Goal: Task Accomplishment & Management: Manage account settings

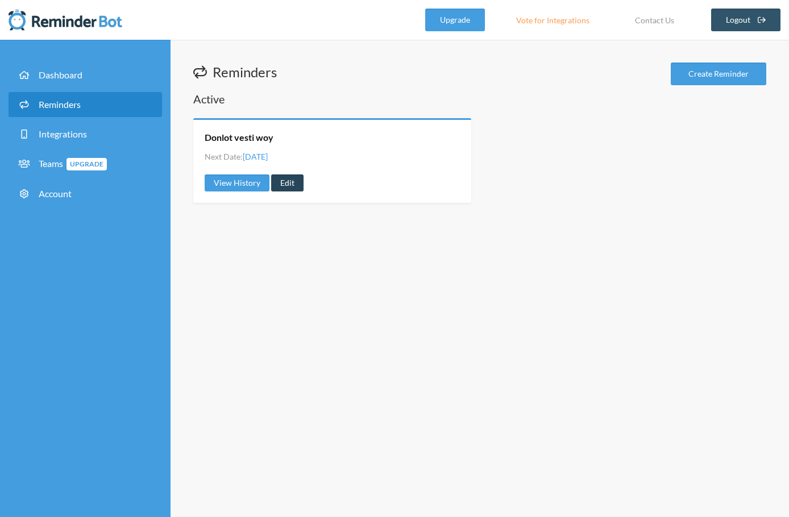
click at [285, 178] on link "Edit" at bounding box center [287, 182] width 32 height 17
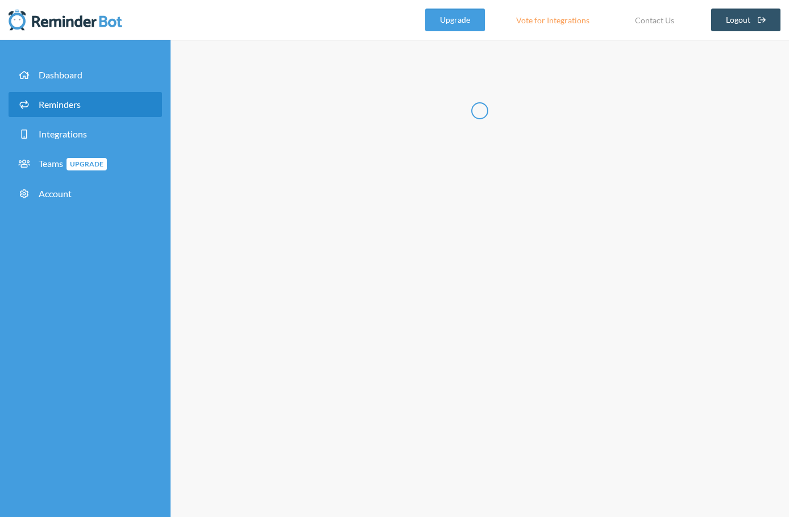
radio input "false"
radio input "true"
type input "Donlot vesti woy"
select select "10:00:00"
select select "11:30:00"
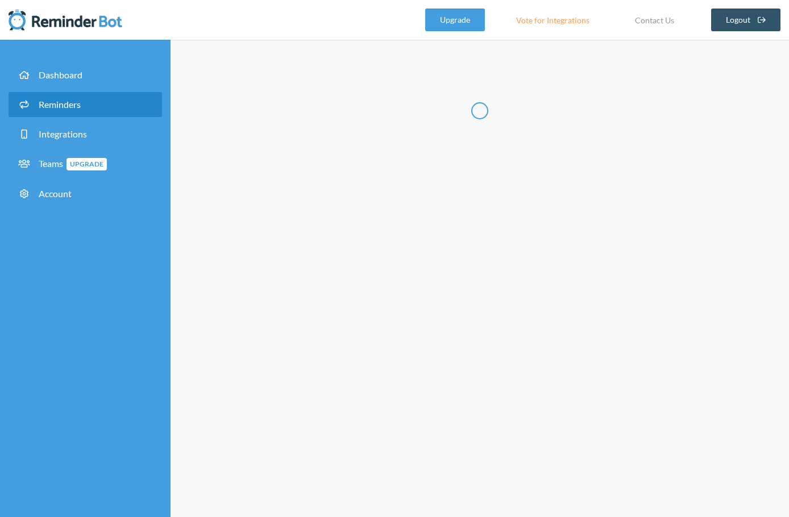
select select "14:30:00"
select select "16:00:00"
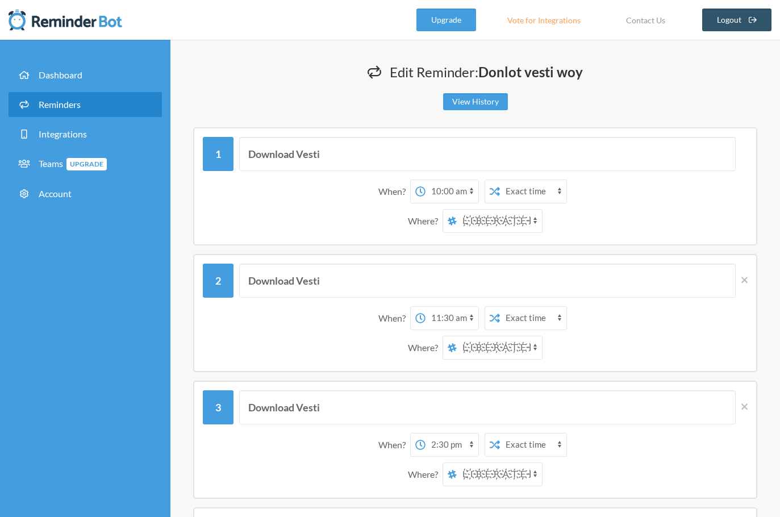
click at [435, 184] on select "12:00 am 12:15 am 12:30 am 12:45 am 1:00 am 1:15 am 1:30 am 1:45 am 2:00 am 2:1…" at bounding box center [452, 191] width 53 height 23
select select "07:30:00"
click at [426, 180] on select "12:00 am 12:15 am 12:30 am 12:45 am 1:00 am 1:15 am 1:30 am 1:45 am 2:00 am 2:1…" at bounding box center [452, 191] width 53 height 23
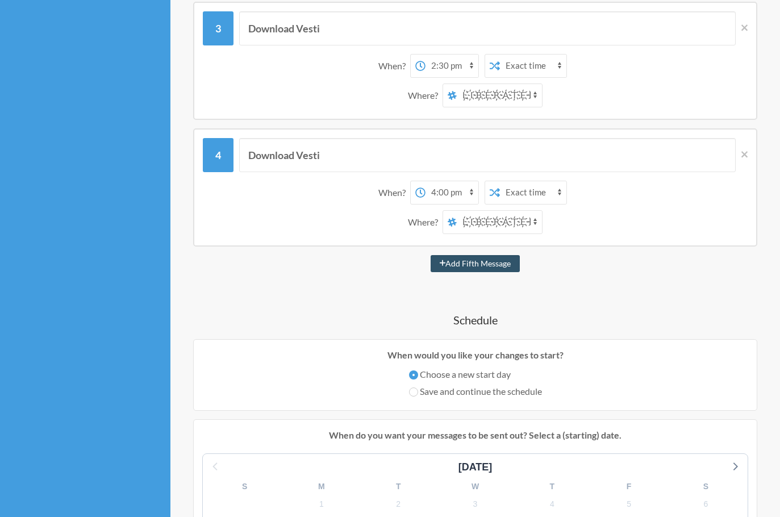
scroll to position [473, 0]
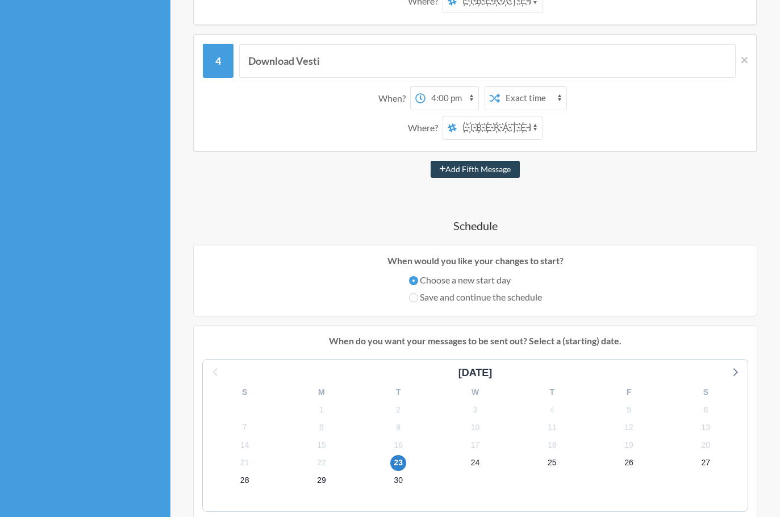
click at [471, 169] on button "Add Fifth Message" at bounding box center [476, 169] width 90 height 17
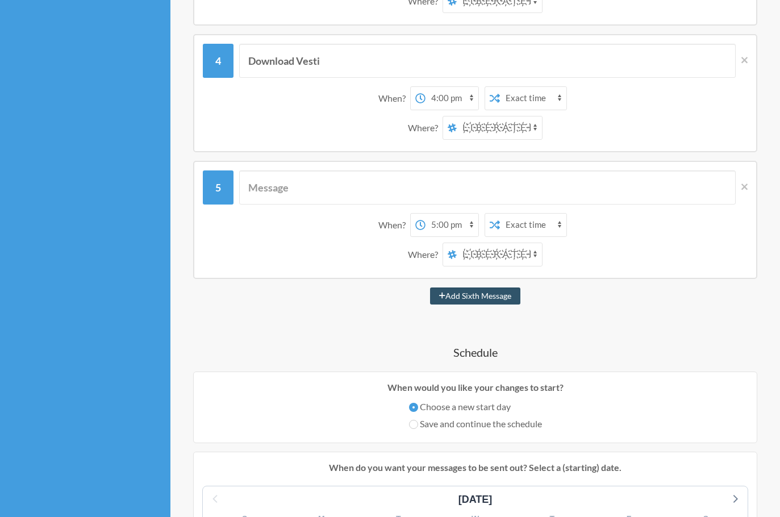
click at [430, 225] on select "12:00 am 12:15 am 12:30 am 12:45 am 1:00 am 1:15 am 1:30 am 1:45 am 2:00 am 2:1…" at bounding box center [452, 225] width 53 height 23
select select "09:30:00"
click at [426, 214] on select "12:00 am 12:15 am 12:30 am 12:45 am 1:00 am 1:15 am 1:30 am 1:45 am 2:00 am 2:1…" at bounding box center [452, 225] width 53 height 23
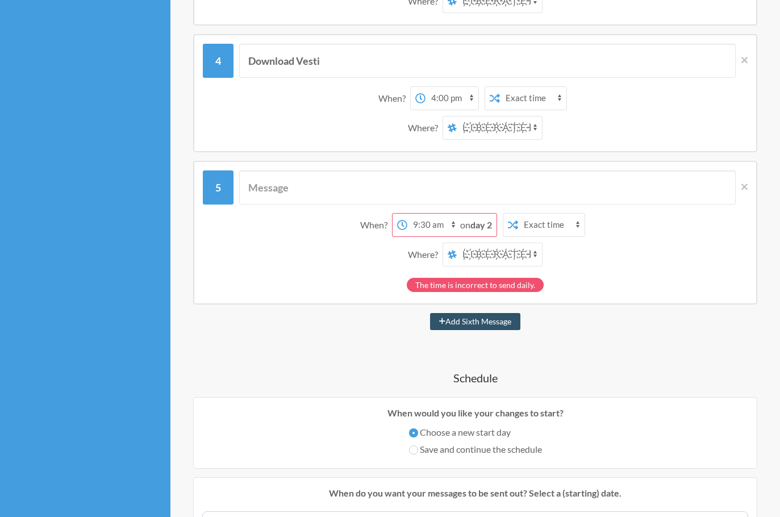
scroll to position [379, 0]
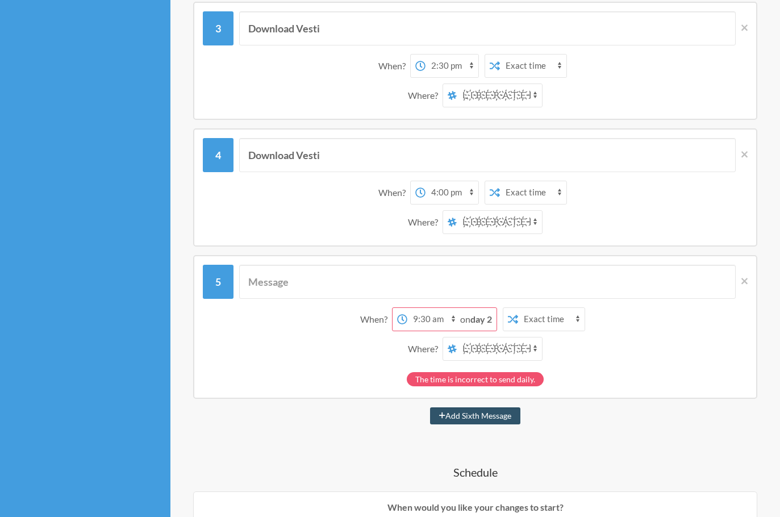
click at [480, 325] on div "on day 2" at bounding box center [478, 319] width 36 height 23
click at [483, 320] on strong "day 2" at bounding box center [482, 319] width 22 height 11
click at [587, 313] on div "12:00 am 12:15 am 12:30 am 12:45 am 1:00 am 1:15 am 1:30 am 1:45 am 2:00 am 2:1…" at bounding box center [491, 319] width 199 height 24
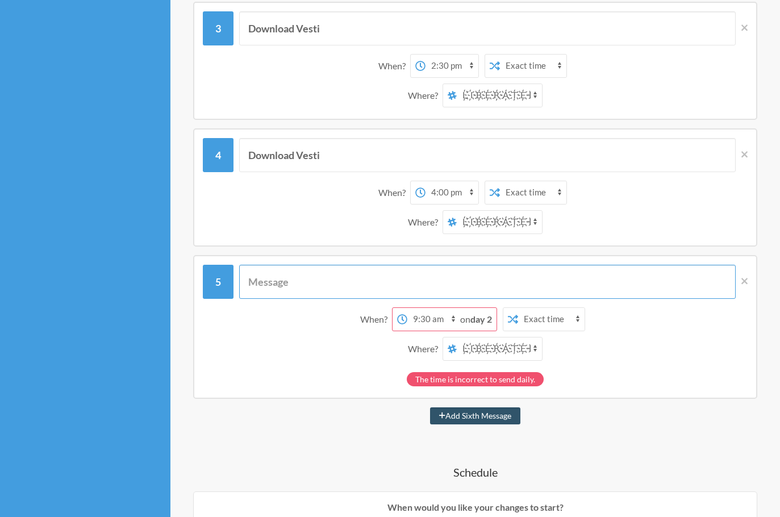
drag, startPoint x: 259, startPoint y: 279, endPoint x: 261, endPoint y: 221, distance: 58.0
click at [261, 221] on div "Download Vesti When? 12:00 am 12:15 am 12:30 am 12:45 am 1:00 am 1:15 am 1:30 a…" at bounding box center [475, 436] width 564 height 1377
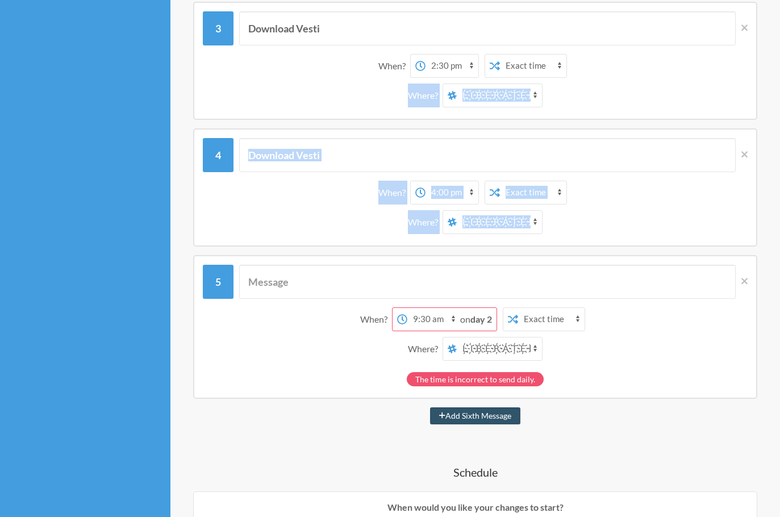
drag, startPoint x: 217, startPoint y: 265, endPoint x: 248, endPoint y: 81, distance: 186.2
click at [248, 81] on div "Download Vesti When? 12:00 am 12:15 am 12:30 am 12:45 am 1:00 am 1:15 am 1:30 a…" at bounding box center [475, 436] width 564 height 1377
click at [747, 281] on icon at bounding box center [745, 281] width 6 height 10
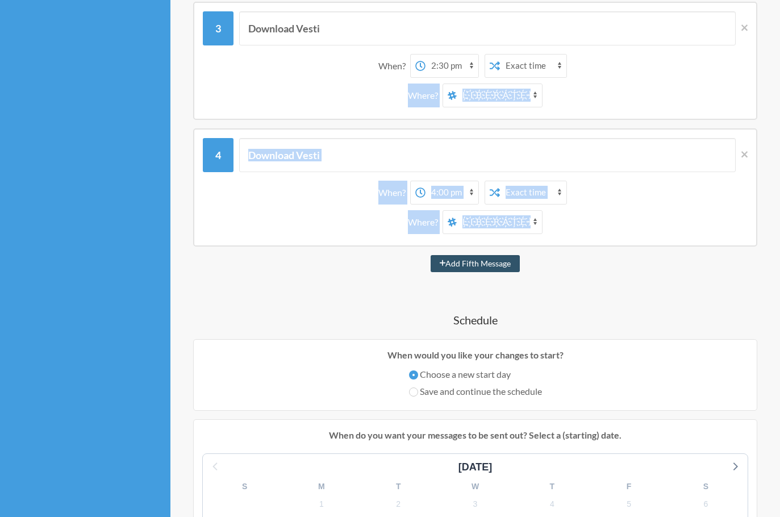
scroll to position [0, 0]
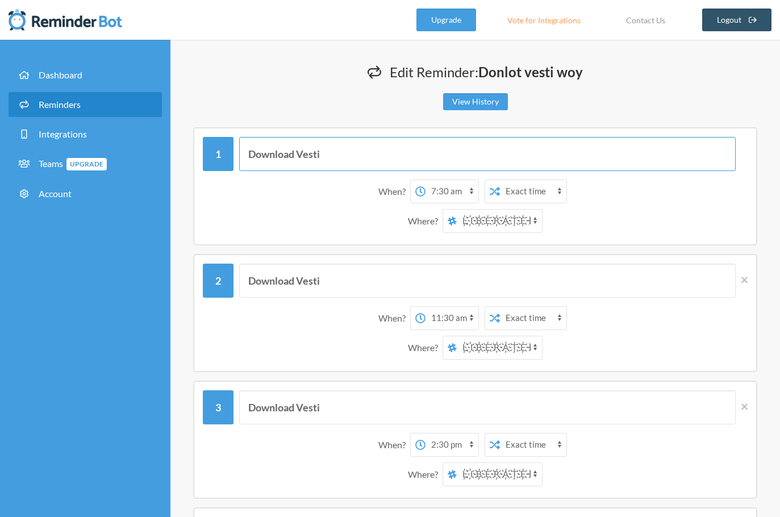
click at [519, 156] on input "Download Vesti" at bounding box center [487, 154] width 497 height 34
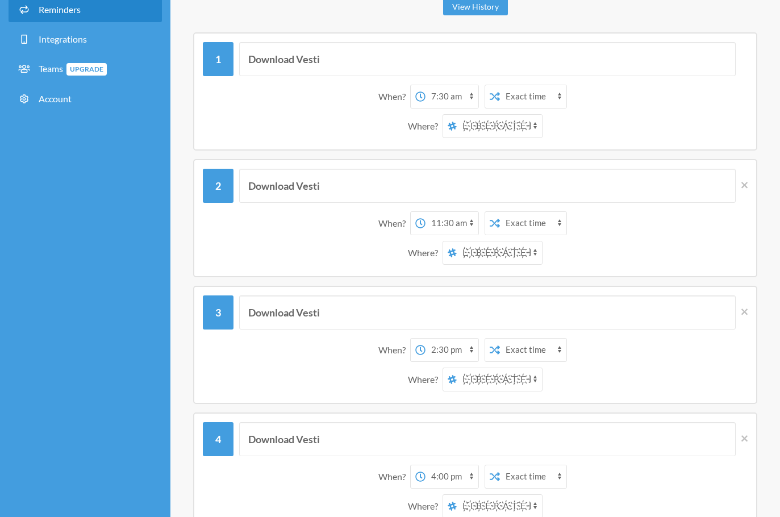
click at [438, 221] on select "12:00 am 12:15 am 12:30 am 12:45 am 1:00 am 1:15 am 1:30 am 1:45 am 2:00 am 2:1…" at bounding box center [452, 223] width 53 height 23
select select "09:30:00"
click at [426, 212] on select "12:00 am 12:15 am 12:30 am 12:45 am 1:00 am 1:15 am 1:30 am 1:45 am 2:00 am 2:1…" at bounding box center [452, 223] width 53 height 23
click at [427, 348] on select "12:00 am 12:15 am 12:30 am 12:45 am 1:00 am 1:15 am 1:30 am 1:45 am 2:00 am 2:1…" at bounding box center [452, 350] width 53 height 23
select select "11:30:00"
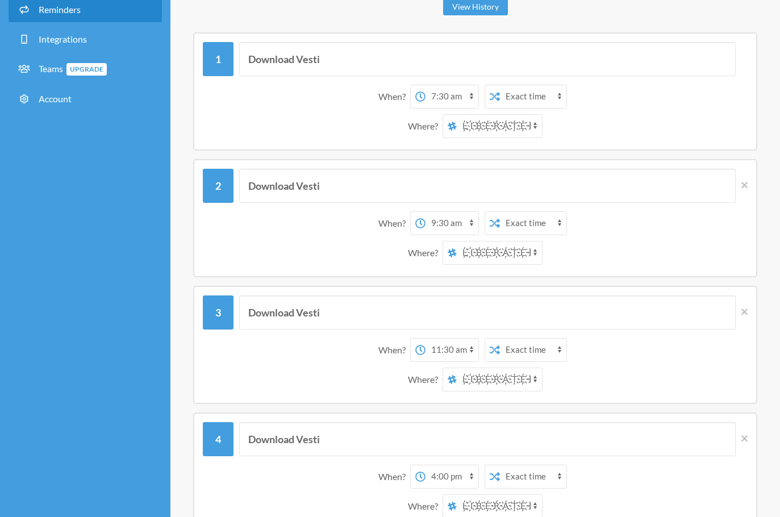
click at [426, 339] on select "12:00 am 12:15 am 12:30 am 12:45 am 1:00 am 1:15 am 1:30 am 1:45 am 2:00 am 2:1…" at bounding box center [452, 350] width 53 height 23
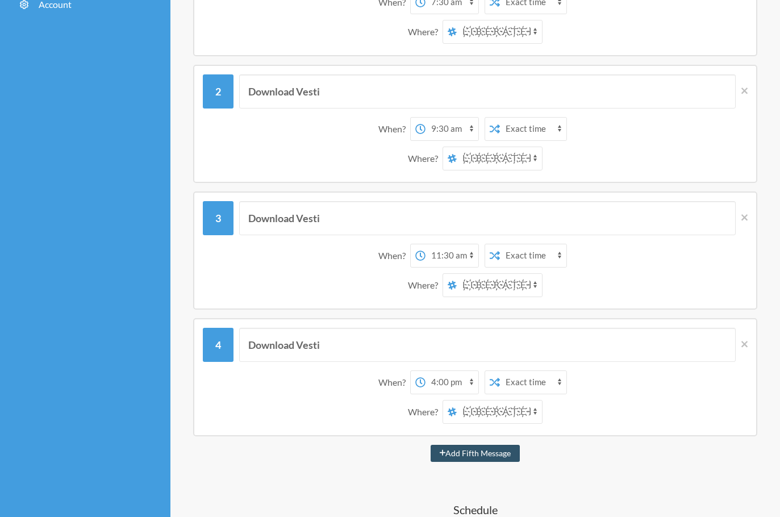
click at [450, 375] on select "12:00 am 12:15 am 12:30 am 12:45 am 1:00 am 1:15 am 1:30 am 1:45 am 2:00 am 2:1…" at bounding box center [452, 382] width 53 height 23
click at [426, 371] on select "12:00 am 12:15 am 12:30 am 12:45 am 1:00 am 1:15 am 1:30 am 1:45 am 2:00 am 2:1…" at bounding box center [452, 382] width 53 height 23
click at [435, 380] on select "12:00 am 12:15 am 12:30 am 12:45 am 1:00 am 1:15 am 1:30 am 1:45 am 2:00 am 2:1…" at bounding box center [452, 382] width 53 height 23
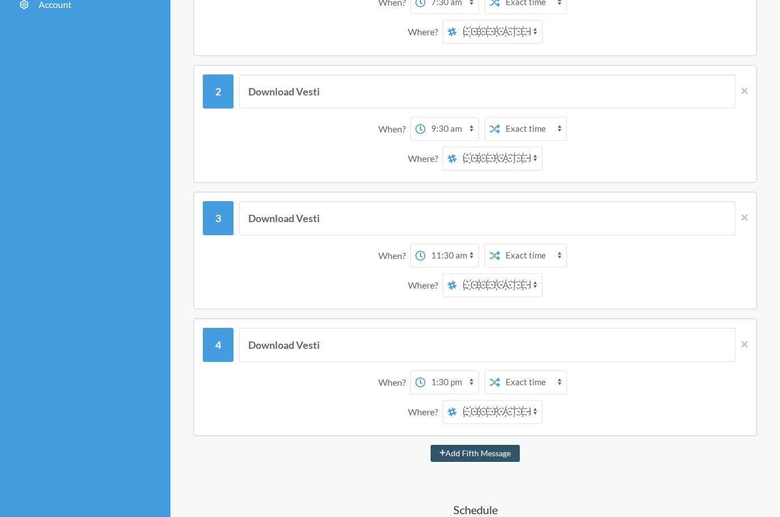
click at [435, 380] on select "12:00 am 12:15 am 12:30 am 12:45 am 1:00 am 1:15 am 1:30 am 1:45 am 2:00 am 2:1…" at bounding box center [452, 382] width 53 height 23
click at [437, 382] on select "12:00 am 12:15 am 12:30 am 12:45 am 1:00 am 1:15 am 1:30 am 1:45 am 2:00 am 2:1…" at bounding box center [452, 382] width 53 height 23
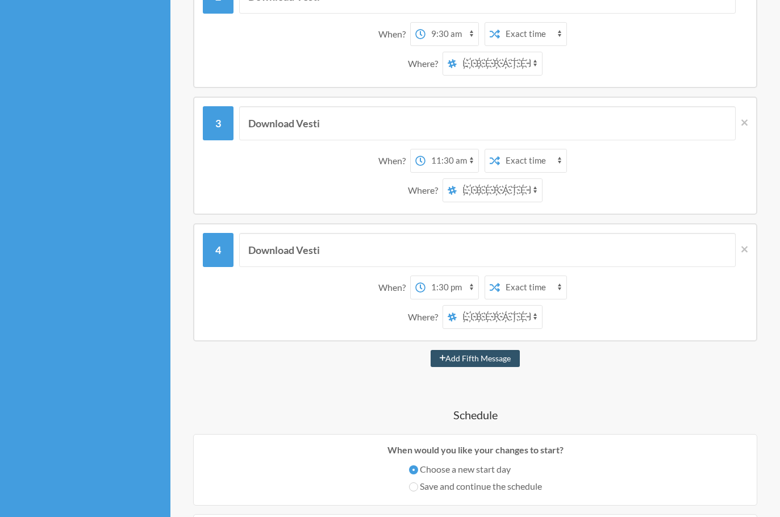
click at [436, 283] on select "12:00 am 12:15 am 12:30 am 12:45 am 1:00 am 1:15 am 1:30 am 1:45 am 2:00 am 2:1…" at bounding box center [452, 287] width 53 height 23
select select "14:30:00"
click at [426, 276] on select "12:00 am 12:15 am 12:30 am 12:45 am 1:00 am 1:15 am 1:30 am 1:45 am 2:00 am 2:1…" at bounding box center [452, 287] width 53 height 23
click at [448, 354] on button "Add Fifth Message" at bounding box center [476, 358] width 90 height 17
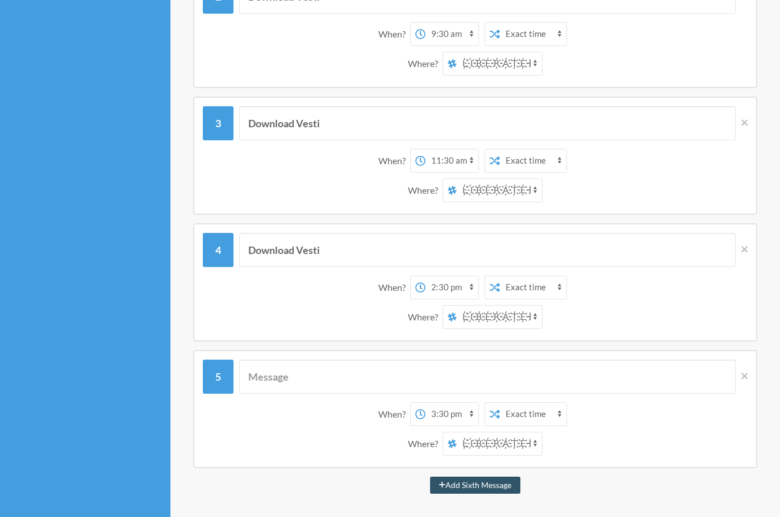
click at [435, 406] on select "12:00 am 12:15 am 12:30 am 12:45 am 1:00 am 1:15 am 1:30 am 1:45 am 2:00 am 2:1…" at bounding box center [452, 414] width 53 height 23
select select "16:00:00"
click at [426, 403] on select "12:00 am 12:15 am 12:30 am 12:45 am 1:00 am 1:15 am 1:30 am 1:45 am 2:00 am 2:1…" at bounding box center [452, 414] width 53 height 23
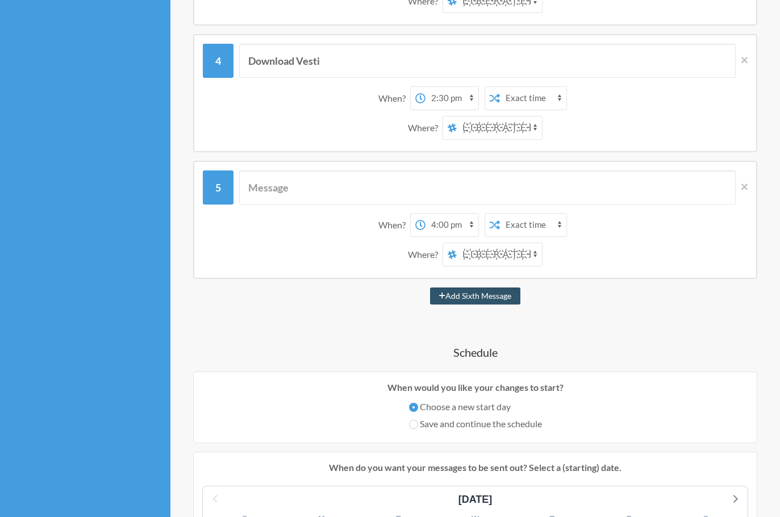
scroll to position [568, 0]
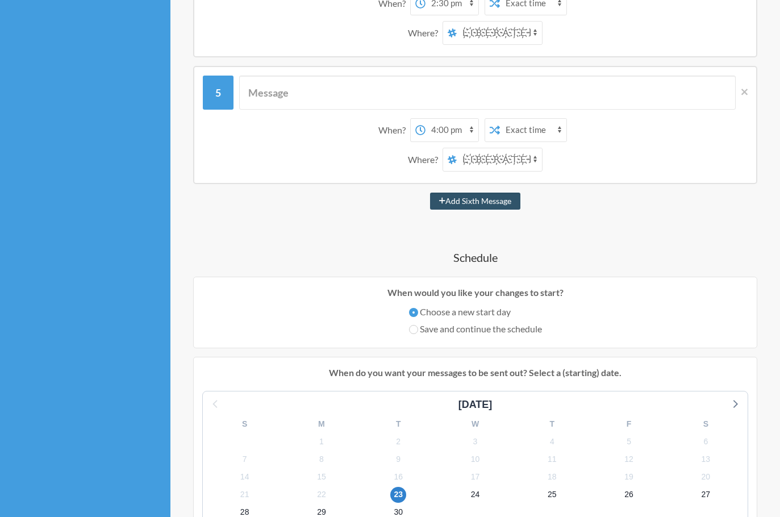
click at [470, 333] on label "Save and continue the schedule" at bounding box center [475, 329] width 133 height 14
click at [418, 333] on input "Save and continue the schedule" at bounding box center [413, 329] width 9 height 9
radio input "true"
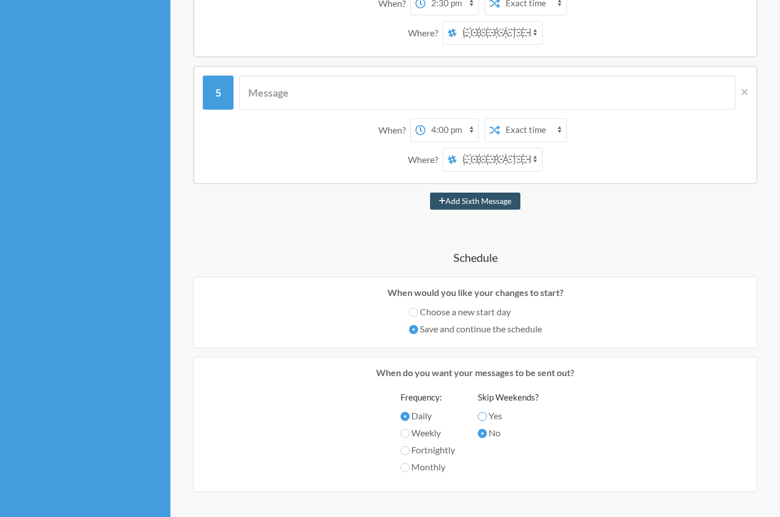
click at [487, 413] on input "Yes" at bounding box center [482, 416] width 9 height 9
radio input "true"
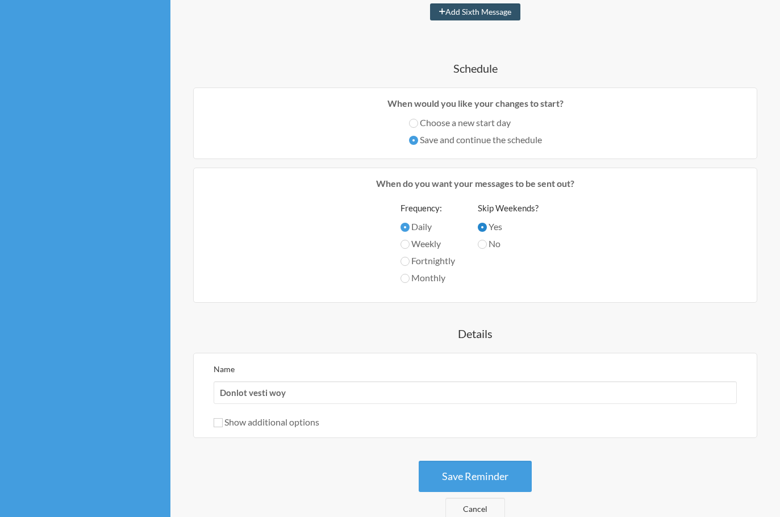
scroll to position [880, 0]
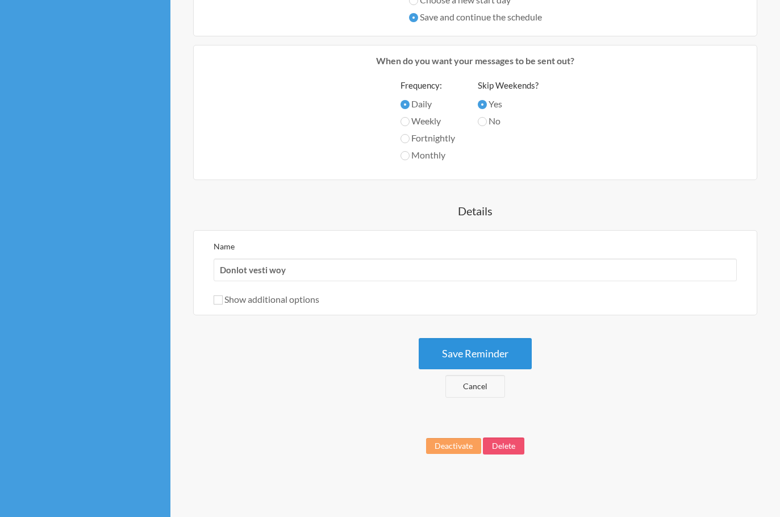
click at [451, 354] on button "Save Reminder" at bounding box center [475, 353] width 113 height 31
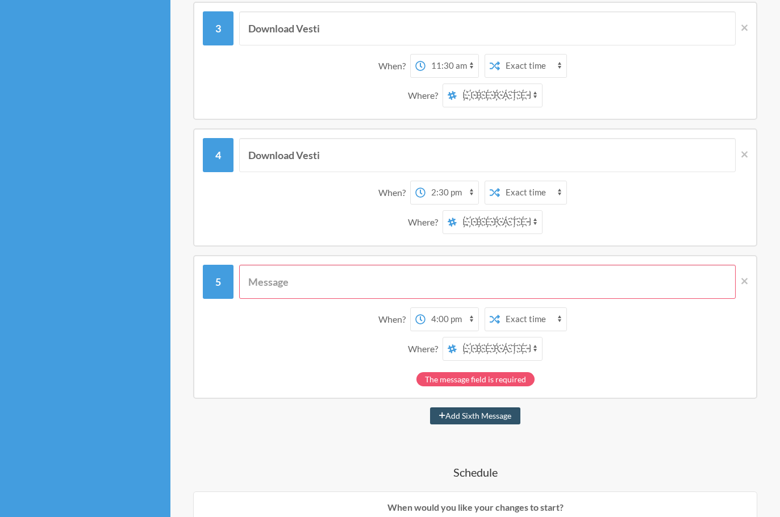
scroll to position [473, 0]
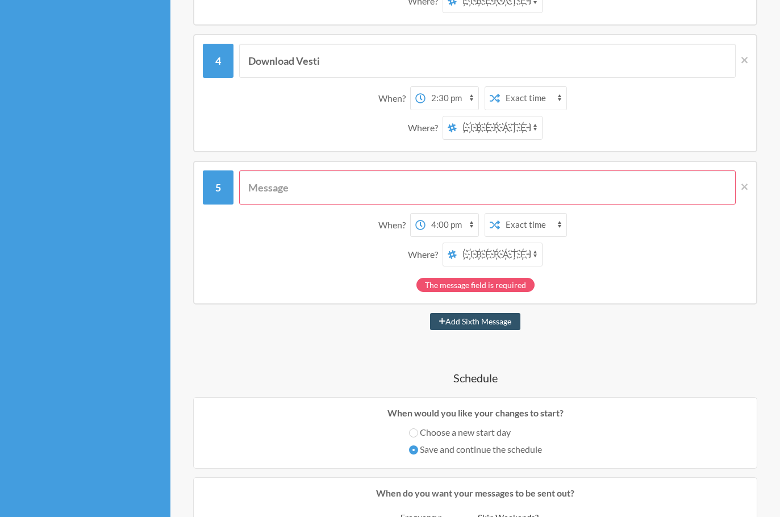
click at [306, 183] on input "text" at bounding box center [487, 188] width 497 height 34
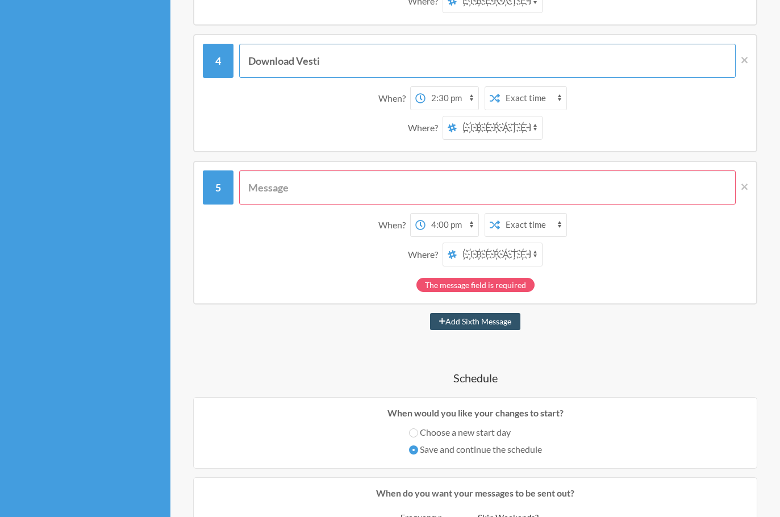
click at [302, 63] on input "Download Vesti" at bounding box center [487, 61] width 497 height 34
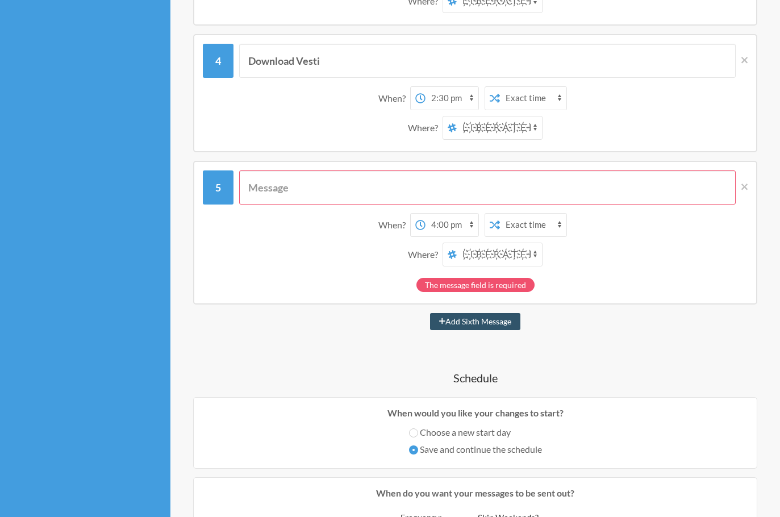
click at [300, 192] on input "text" at bounding box center [487, 188] width 497 height 34
paste input "Download Vesti"
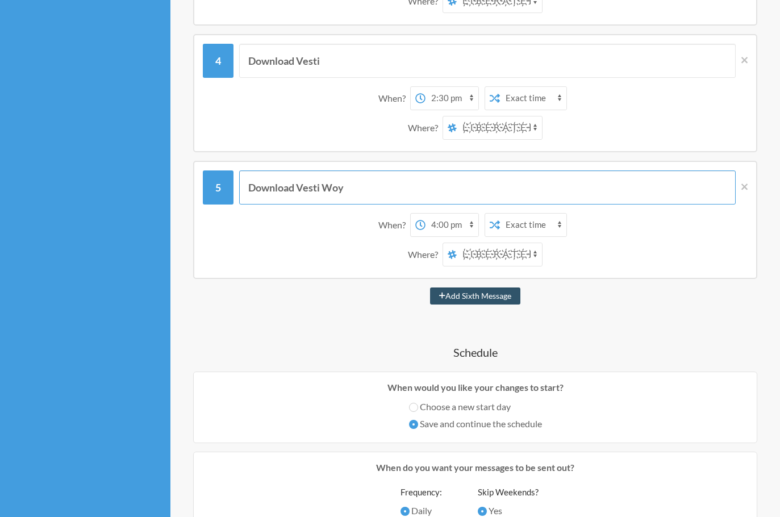
type input "Download Vesti Woy"
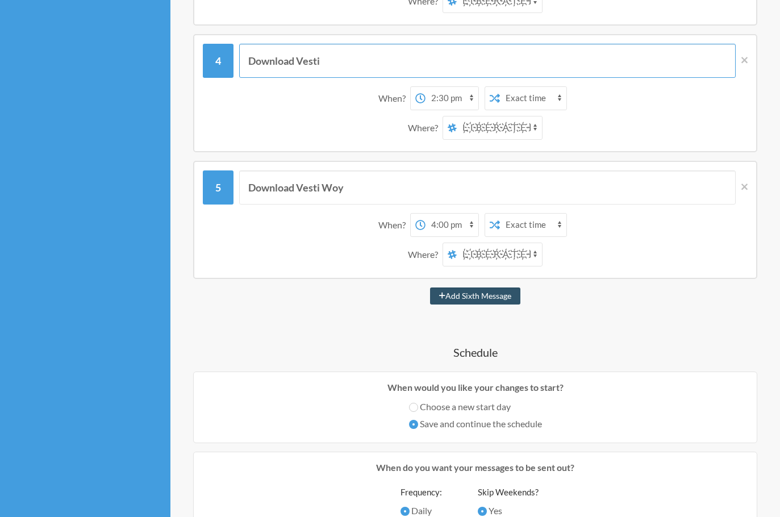
click at [309, 51] on input "Download Vesti" at bounding box center [487, 61] width 497 height 34
paste input "Woy"
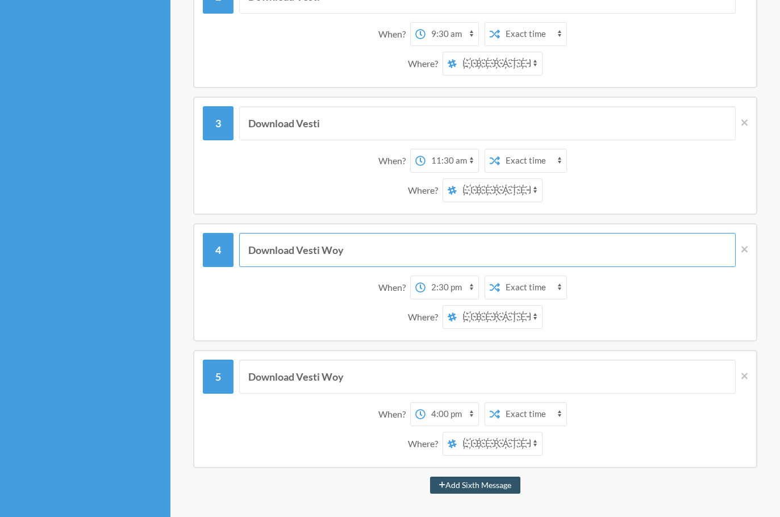
type input "Download Vesti Woy"
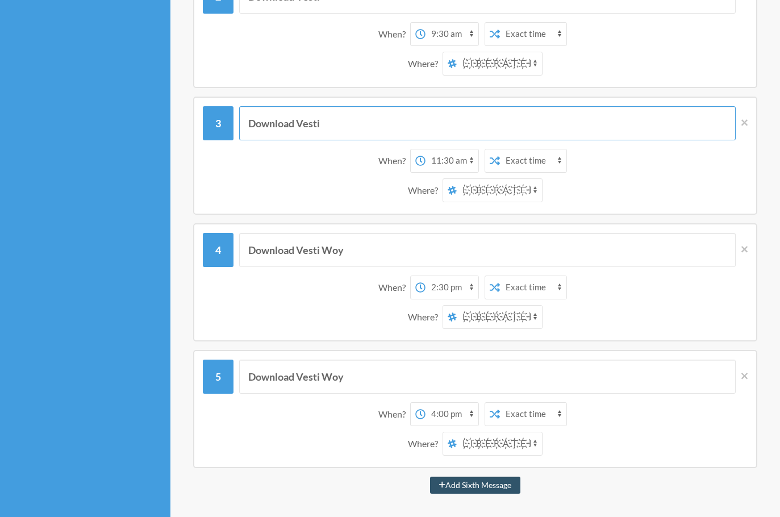
click at [331, 112] on input "Download Vesti" at bounding box center [487, 123] width 497 height 34
paste input "Woy"
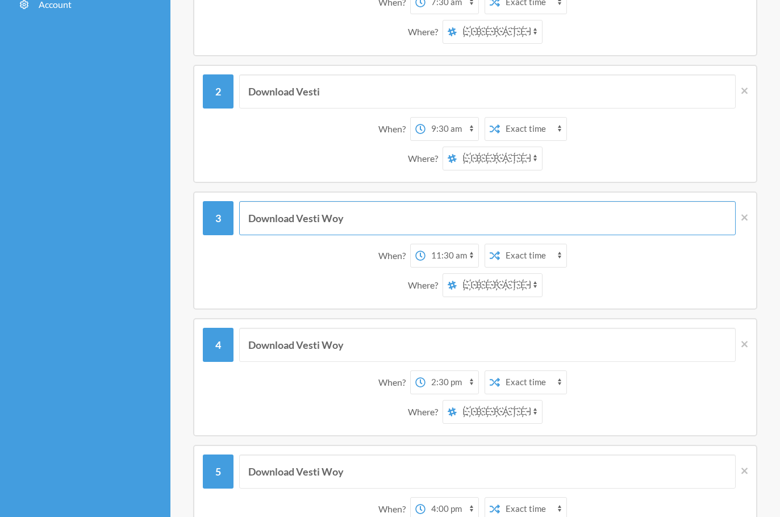
scroll to position [95, 0]
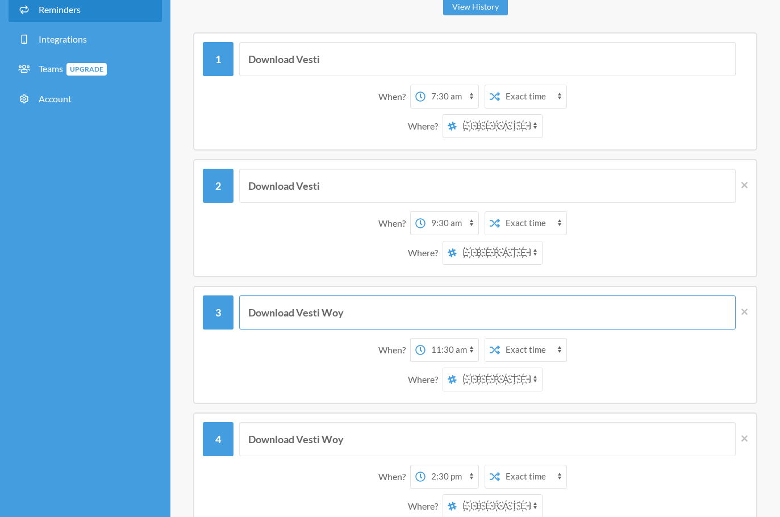
type input "Download Vesti Woy"
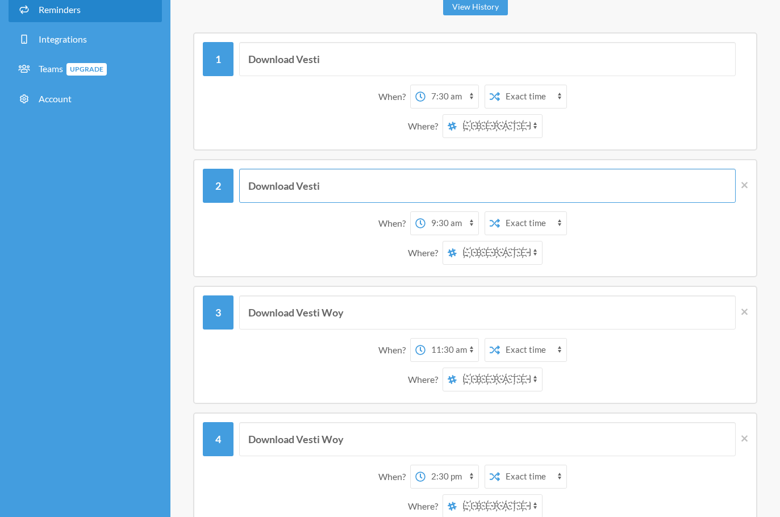
click at [307, 186] on input "Download Vesti" at bounding box center [487, 186] width 497 height 34
paste input "Woy"
type input "Download Vesti Woy"
click at [349, 53] on input "Download Vesti" at bounding box center [487, 59] width 497 height 34
paste input "Woy"
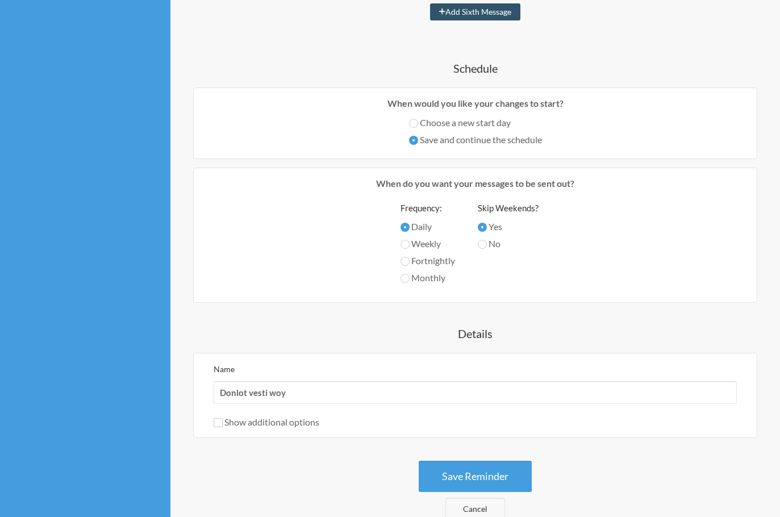
scroll to position [880, 0]
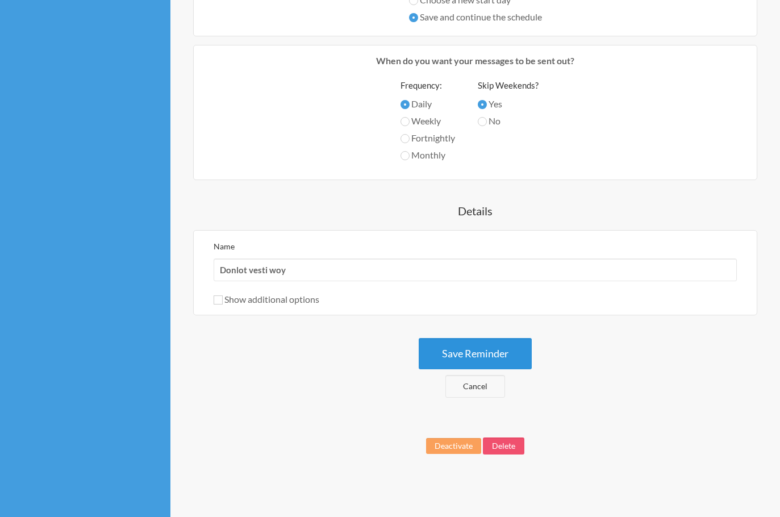
type input "Download Vesti Woy"
click at [461, 343] on button "Save Reminder" at bounding box center [475, 353] width 113 height 31
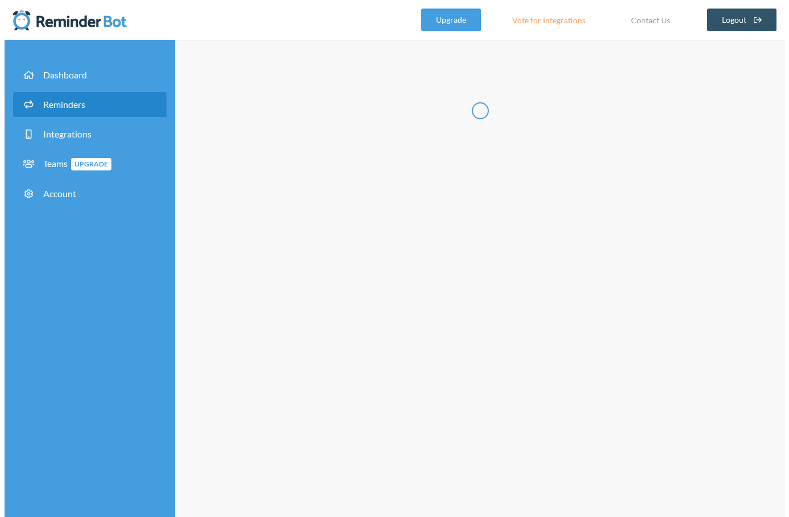
scroll to position [0, 0]
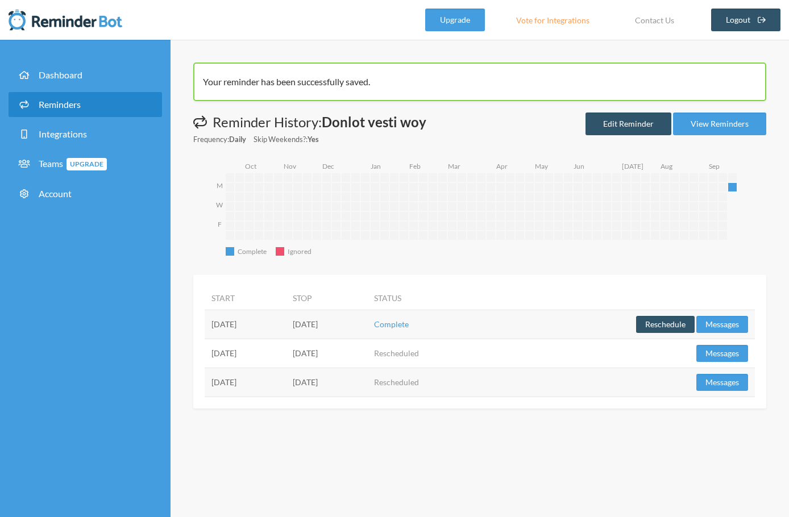
click at [31, 294] on div "Dashboard Reminders Integrations Teams Upgrade Account" at bounding box center [85, 278] width 171 height 477
